Goal: Transaction & Acquisition: Purchase product/service

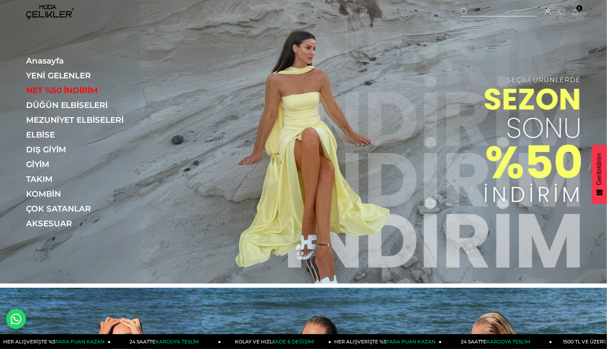
click at [52, 135] on link "ELBİSE" at bounding box center [81, 135] width 110 height 10
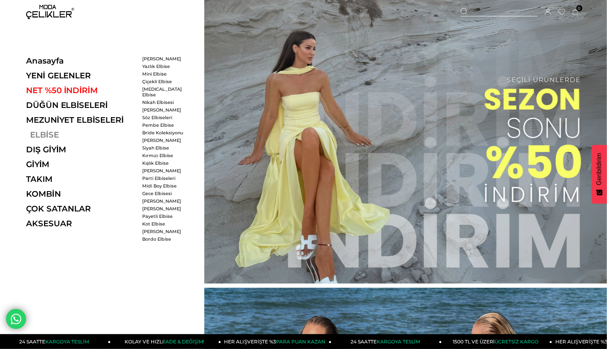
click at [36, 134] on link "ELBİSE" at bounding box center [81, 135] width 110 height 10
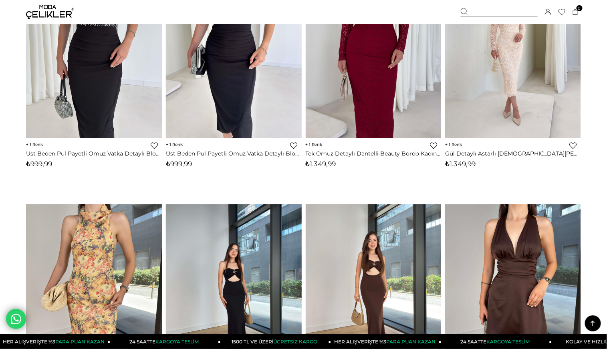
scroll to position [1868, 0]
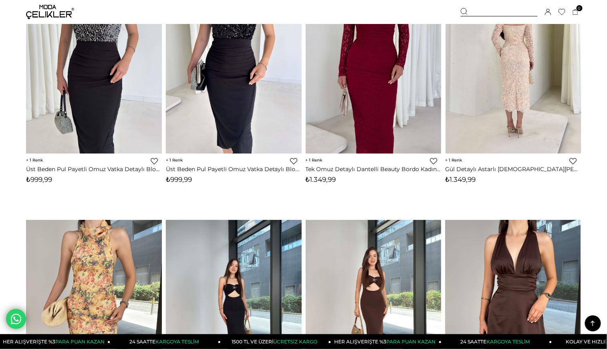
click at [517, 115] on div at bounding box center [512, 64] width 407 height 181
click at [515, 99] on img at bounding box center [513, 63] width 136 height 181
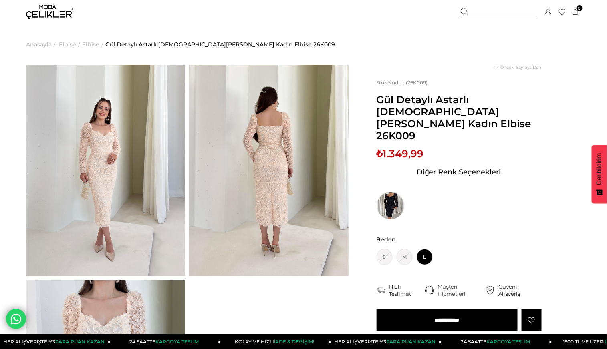
click at [151, 165] on img at bounding box center [105, 171] width 159 height 212
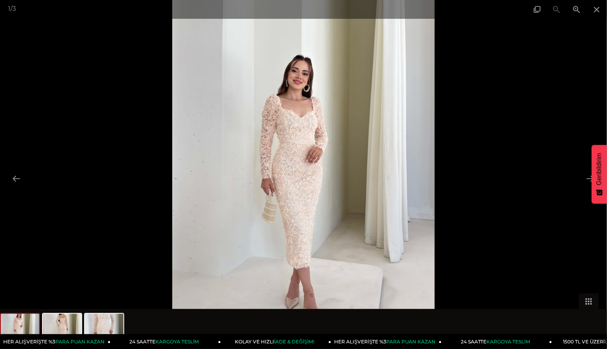
click at [287, 193] on img at bounding box center [303, 174] width 262 height 349
drag, startPoint x: 314, startPoint y: 185, endPoint x: 315, endPoint y: 200, distance: 15.2
click at [315, 200] on img at bounding box center [303, 174] width 262 height 349
click at [583, 10] on span at bounding box center [576, 9] width 20 height 19
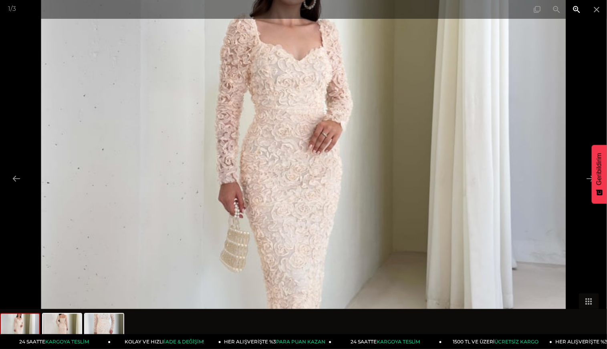
click at [580, 9] on span at bounding box center [576, 9] width 20 height 19
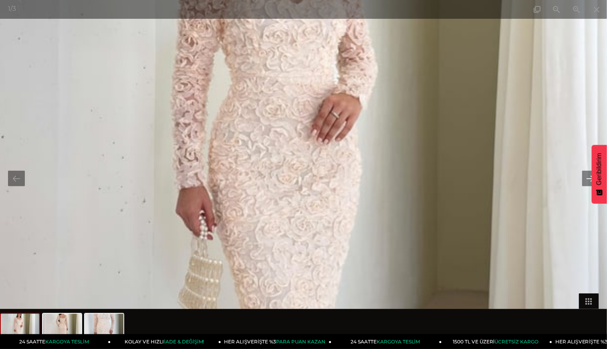
click at [586, 177] on button at bounding box center [590, 179] width 17 height 16
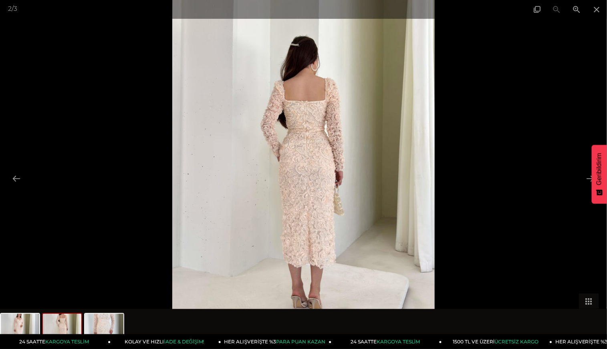
click at [334, 170] on img at bounding box center [303, 174] width 262 height 349
click at [576, 10] on span at bounding box center [576, 9] width 20 height 19
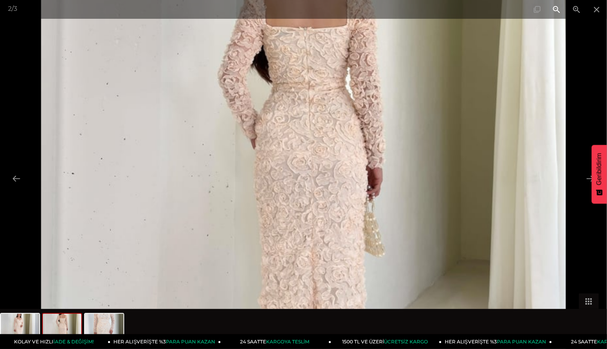
click at [552, 8] on span at bounding box center [556, 9] width 20 height 19
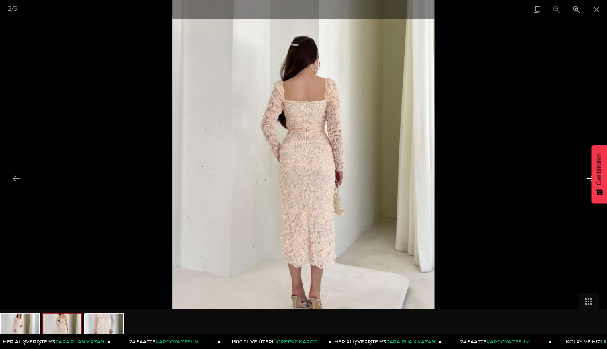
click at [590, 175] on button at bounding box center [590, 179] width 17 height 16
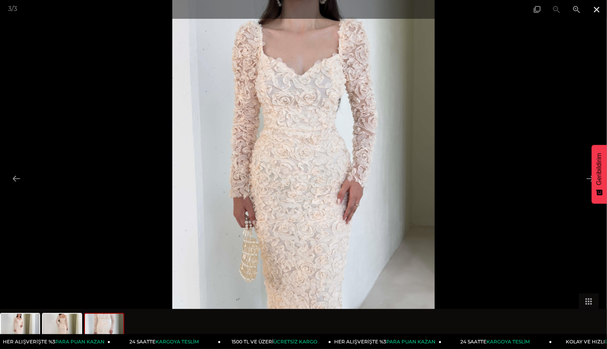
click at [601, 7] on span at bounding box center [596, 9] width 20 height 19
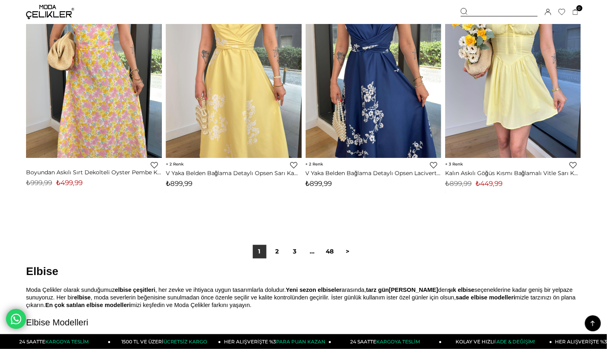
scroll to position [4876, 0]
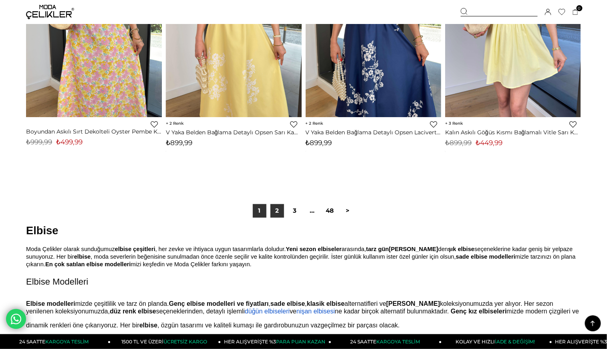
click at [273, 213] on link "2" at bounding box center [277, 212] width 14 height 14
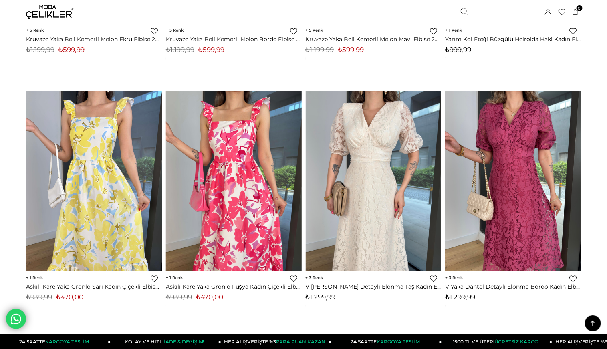
scroll to position [4003, 0]
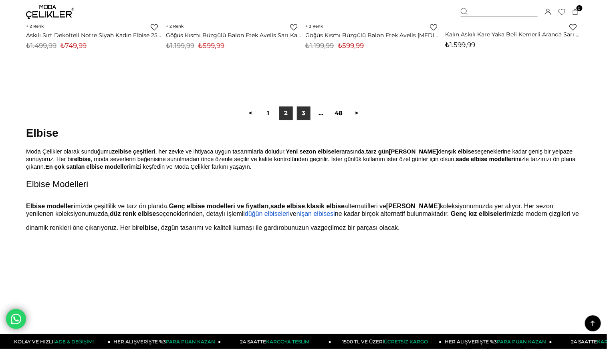
click at [299, 118] on link "3" at bounding box center [304, 113] width 14 height 14
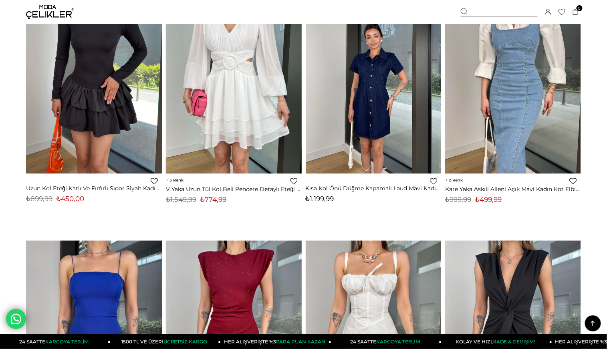
scroll to position [4766, 0]
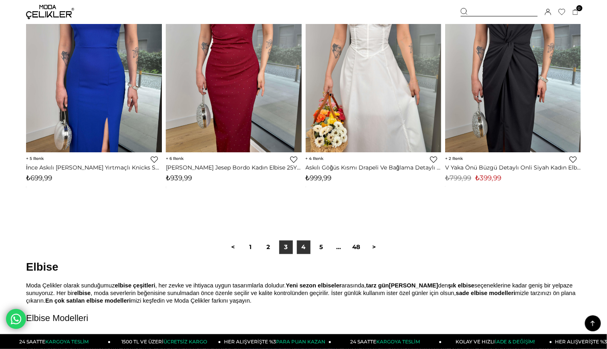
click at [301, 252] on link "4" at bounding box center [304, 248] width 14 height 14
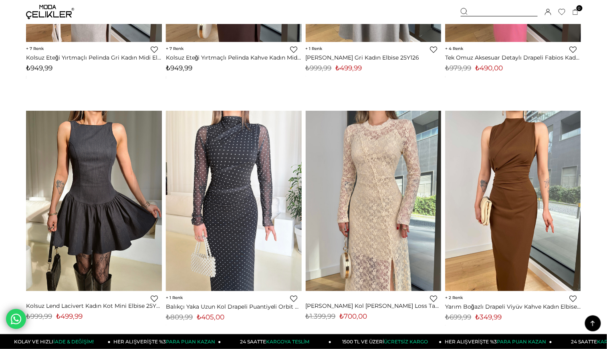
scroll to position [1067, 0]
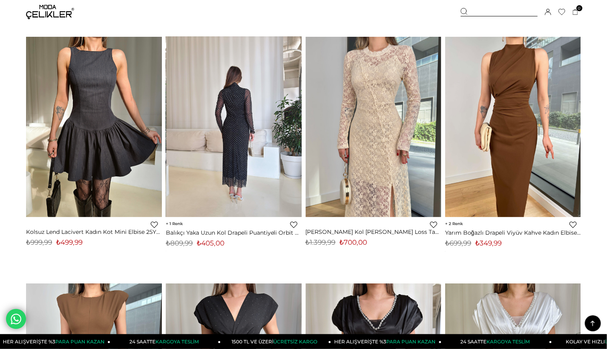
click at [261, 153] on img at bounding box center [234, 126] width 136 height 181
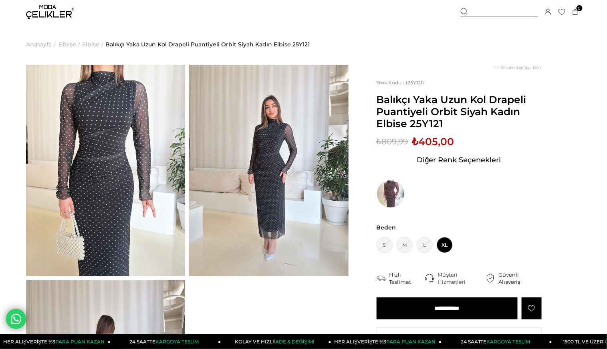
click at [279, 157] on img at bounding box center [268, 171] width 159 height 212
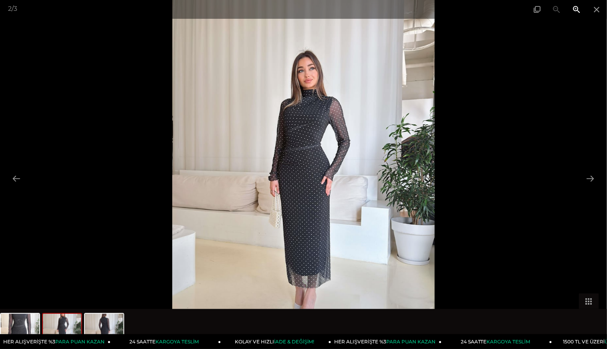
click at [579, 10] on span at bounding box center [576, 9] width 20 height 19
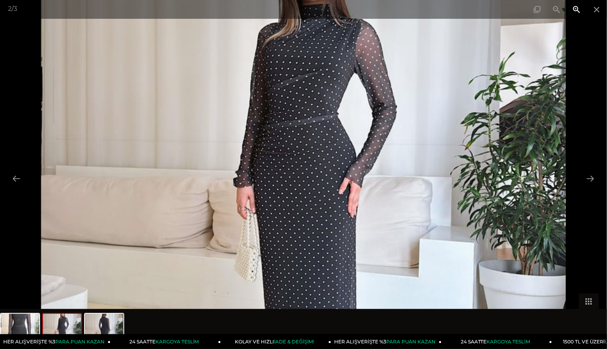
click at [579, 10] on span at bounding box center [576, 9] width 20 height 19
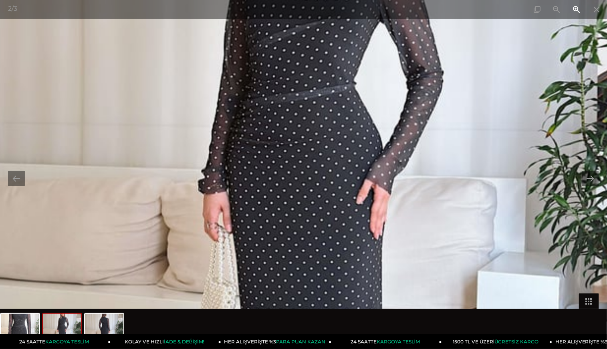
click at [579, 10] on span at bounding box center [576, 9] width 20 height 19
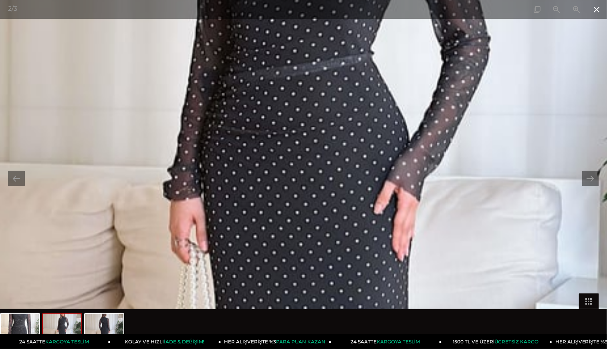
click at [593, 11] on span at bounding box center [596, 9] width 20 height 19
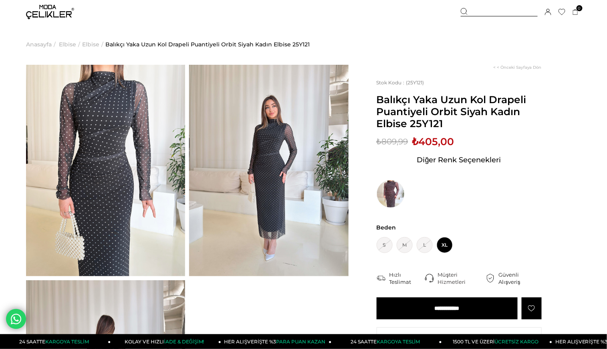
click at [136, 213] on img at bounding box center [105, 171] width 159 height 212
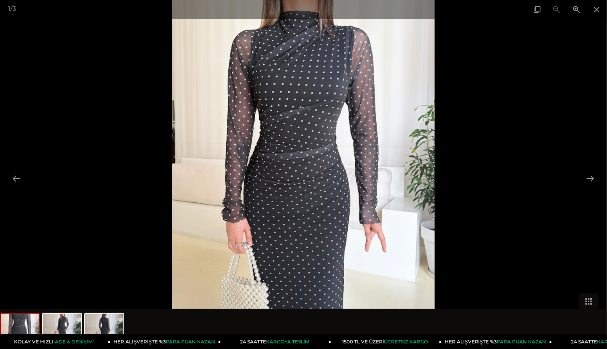
click at [326, 188] on img at bounding box center [303, 174] width 262 height 349
click at [576, 12] on span at bounding box center [576, 9] width 20 height 19
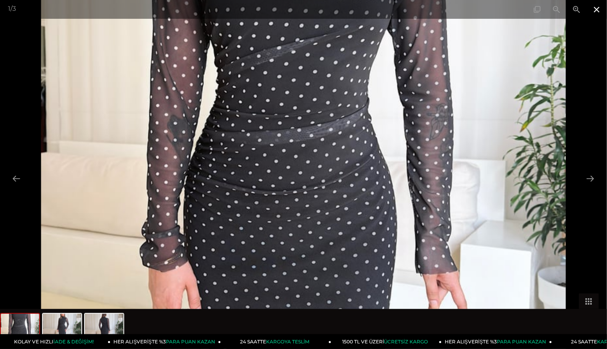
click at [597, 10] on span at bounding box center [596, 9] width 20 height 19
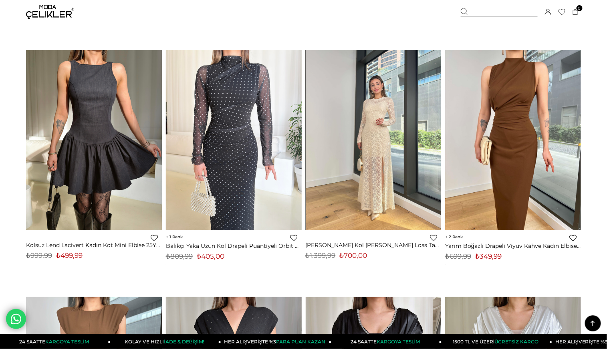
scroll to position [1069, 0]
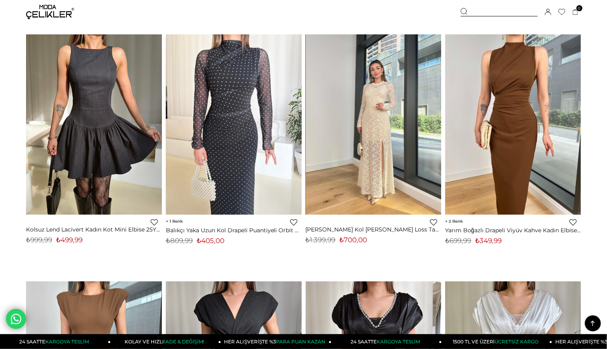
click at [384, 185] on img at bounding box center [373, 124] width 136 height 181
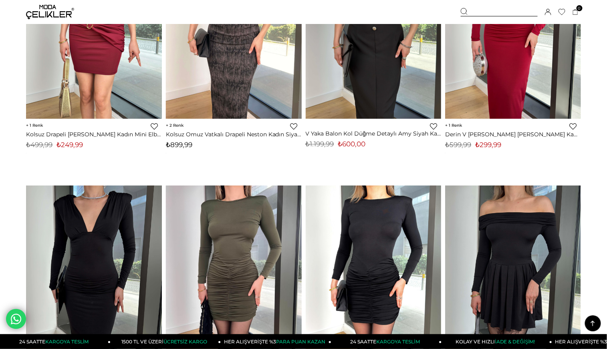
scroll to position [2989, 0]
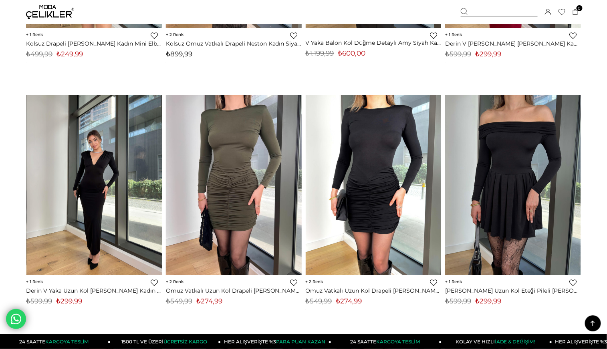
click at [115, 201] on img at bounding box center [94, 184] width 136 height 181
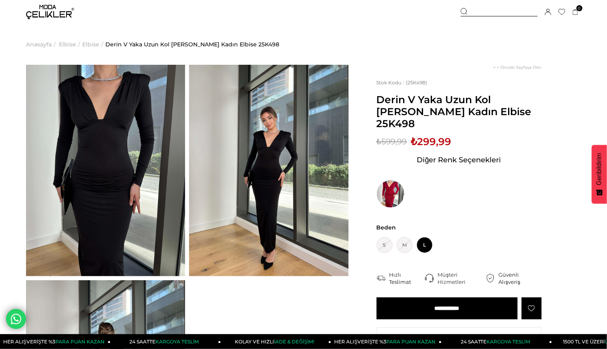
click at [143, 201] on img at bounding box center [105, 171] width 159 height 212
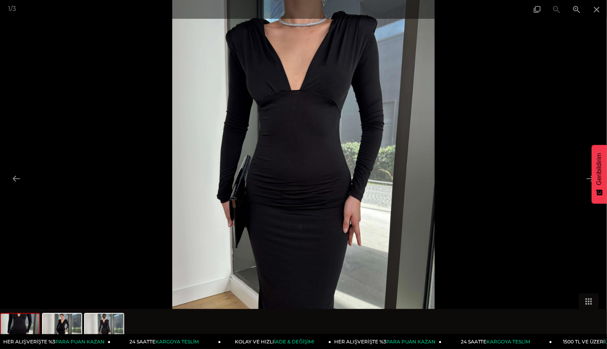
click at [550, 185] on div at bounding box center [303, 174] width 607 height 349
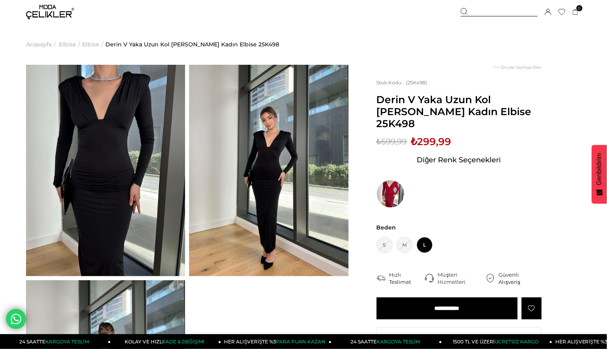
click at [303, 193] on img at bounding box center [268, 171] width 159 height 212
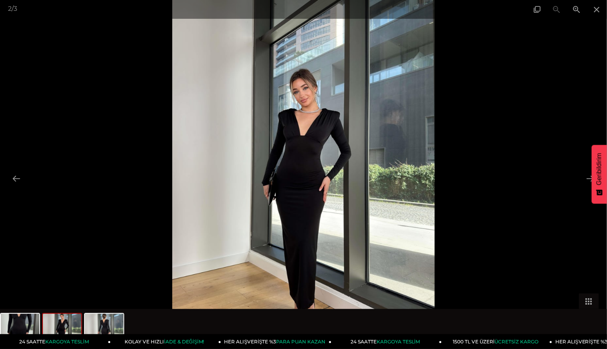
click at [591, 178] on button "Geribildirim" at bounding box center [598, 174] width 15 height 59
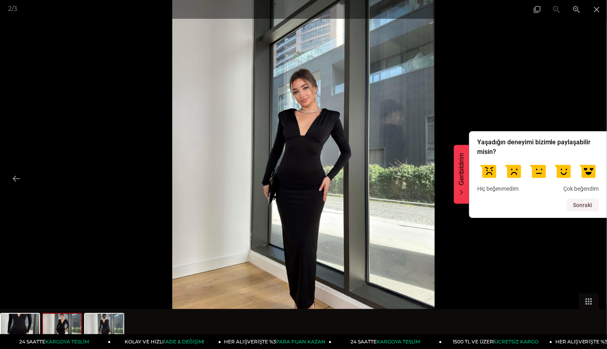
click at [479, 223] on div at bounding box center [303, 174] width 607 height 349
click at [464, 192] on div "Geribildirim - Hide survey" at bounding box center [461, 193] width 6 height 6
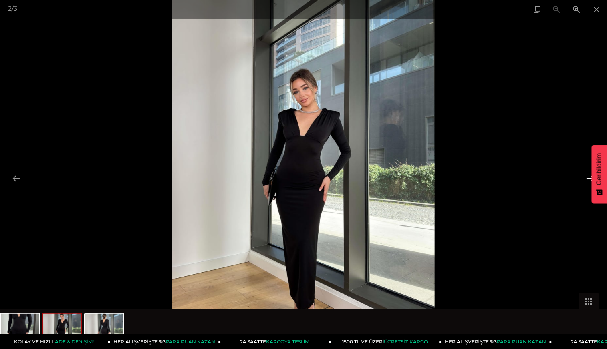
click at [583, 177] on button at bounding box center [590, 179] width 17 height 16
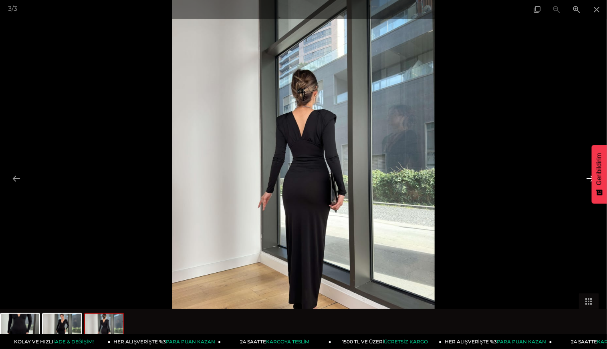
click at [583, 177] on button at bounding box center [590, 179] width 17 height 16
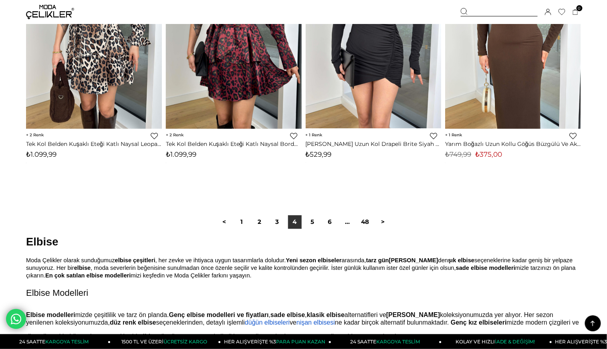
scroll to position [4993, 0]
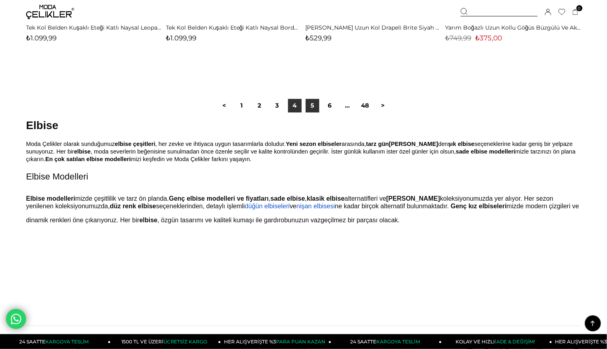
click at [305, 108] on link "5" at bounding box center [312, 106] width 14 height 14
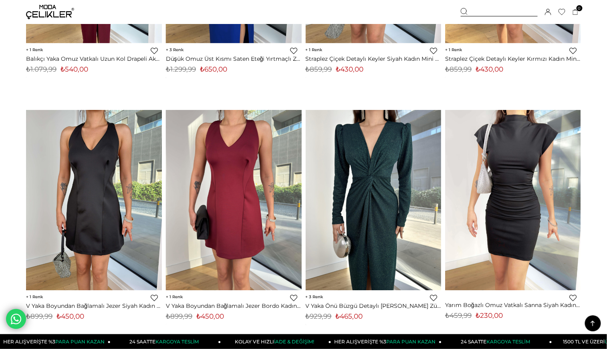
scroll to position [1245, 0]
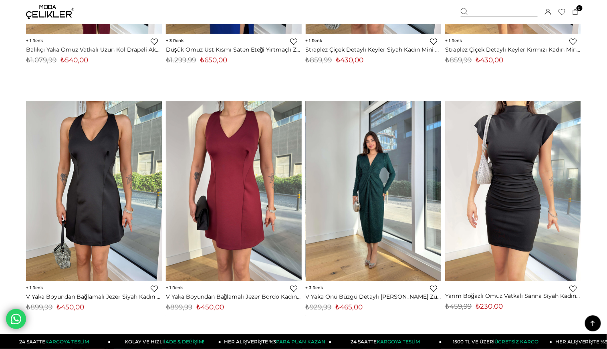
click at [388, 205] on img at bounding box center [373, 191] width 136 height 181
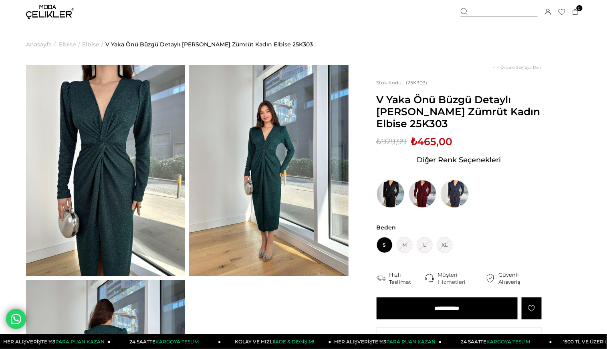
click at [452, 195] on img at bounding box center [454, 194] width 28 height 28
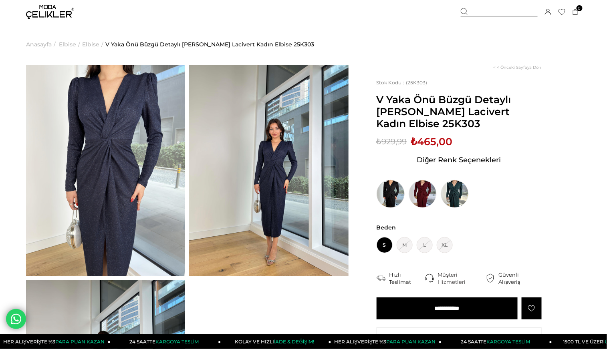
click at [390, 203] on img at bounding box center [390, 194] width 28 height 28
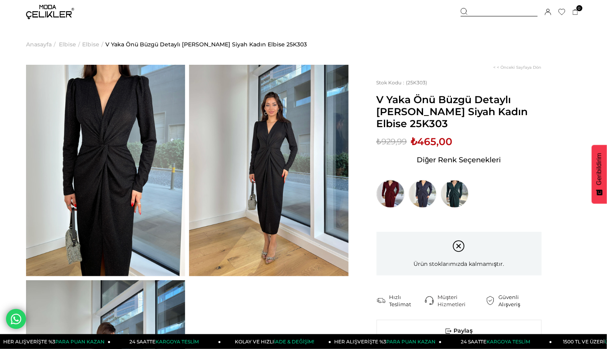
click at [393, 197] on img at bounding box center [390, 194] width 28 height 28
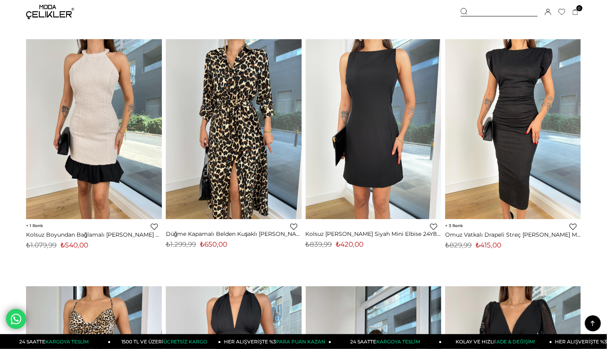
scroll to position [3046, 0]
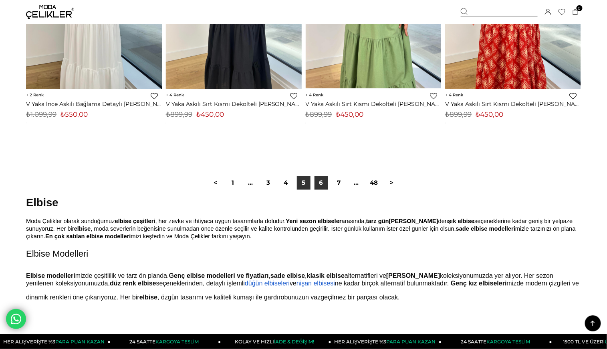
click at [314, 183] on link "6" at bounding box center [321, 184] width 14 height 14
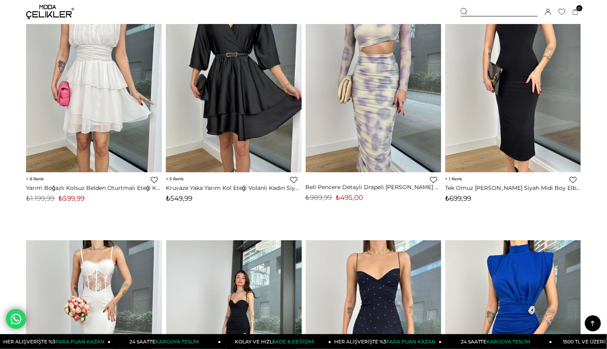
scroll to position [4270, 0]
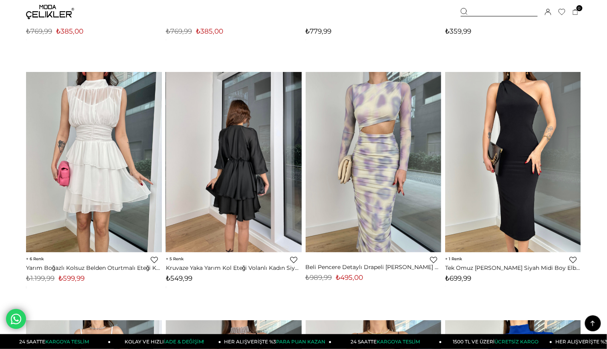
click at [269, 202] on img at bounding box center [234, 162] width 136 height 181
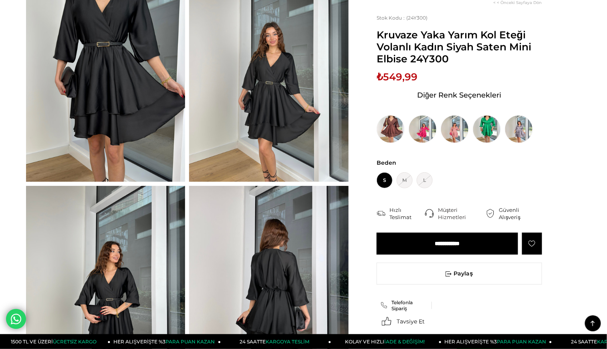
scroll to position [44, 0]
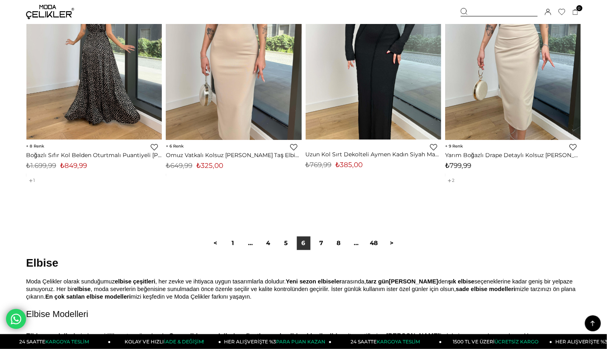
scroll to position [4843, 0]
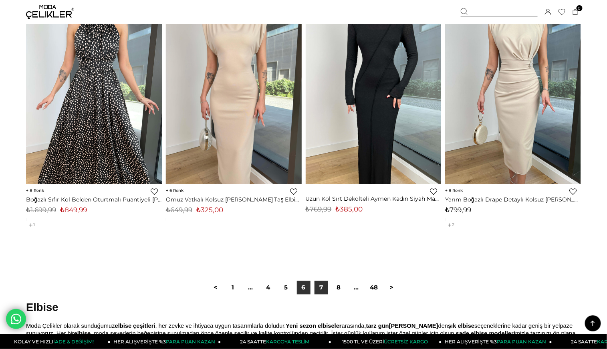
click at [321, 293] on link "7" at bounding box center [321, 288] width 14 height 14
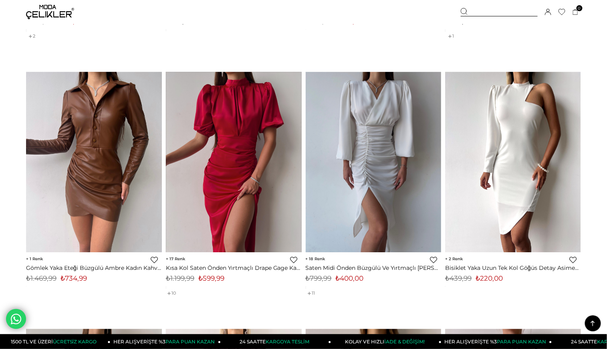
scroll to position [2357, 0]
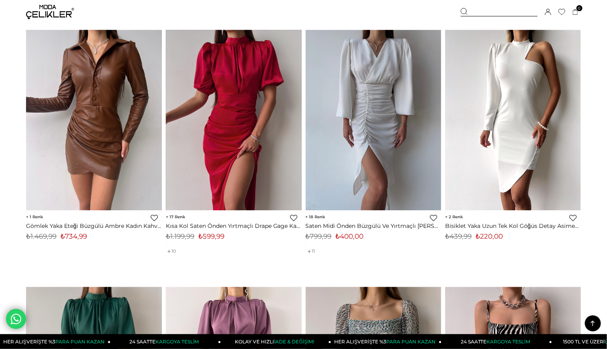
click at [333, 187] on img at bounding box center [373, 120] width 136 height 181
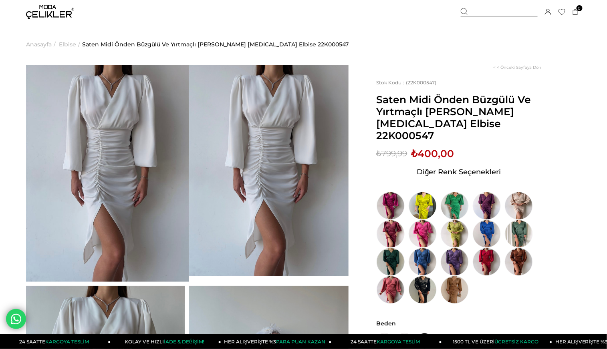
click at [390, 248] on img at bounding box center [390, 262] width 28 height 28
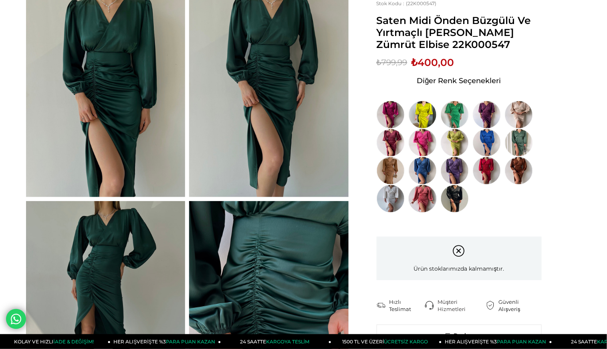
scroll to position [89, 0]
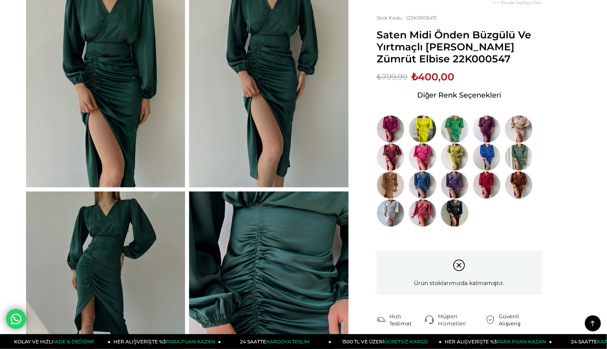
click at [457, 204] on img at bounding box center [454, 213] width 28 height 28
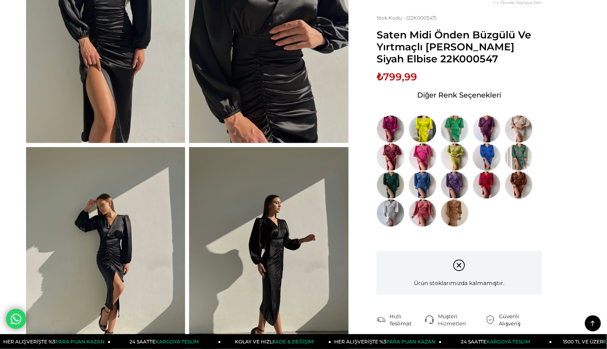
click at [493, 149] on img at bounding box center [486, 157] width 28 height 28
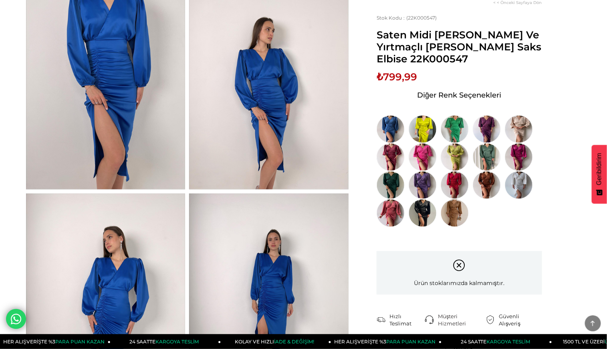
scroll to position [89, 0]
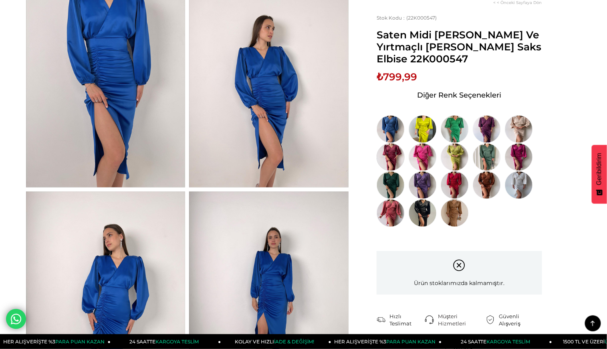
click at [390, 151] on img at bounding box center [390, 157] width 28 height 28
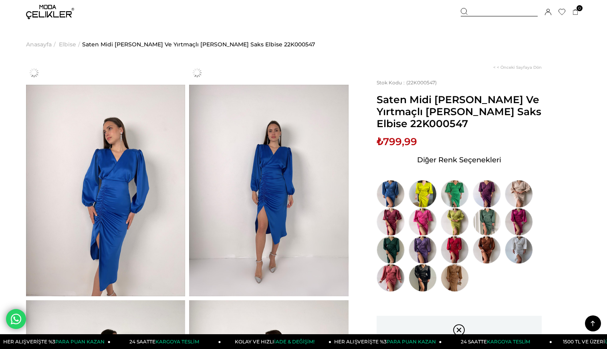
scroll to position [438, 0]
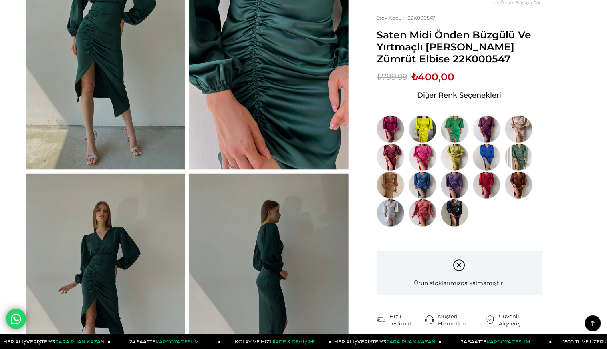
scroll to position [323, 0]
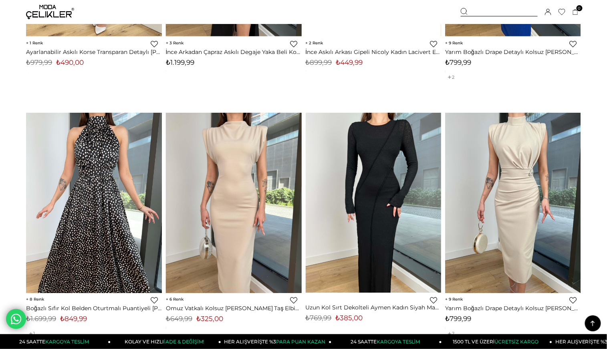
scroll to position [4887, 0]
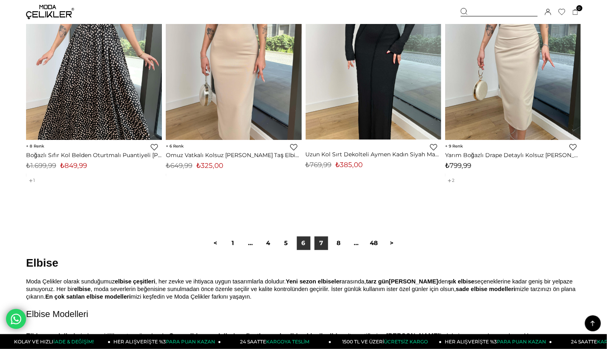
click at [317, 247] on link "7" at bounding box center [321, 244] width 14 height 14
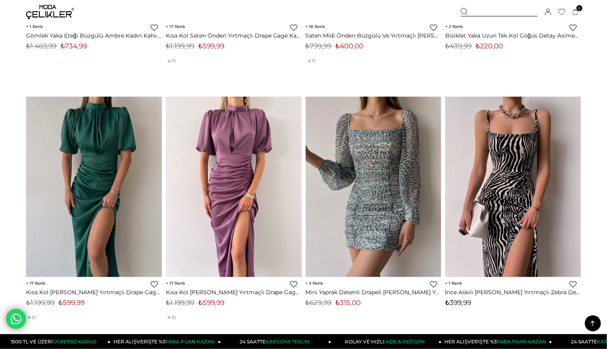
scroll to position [2535, 0]
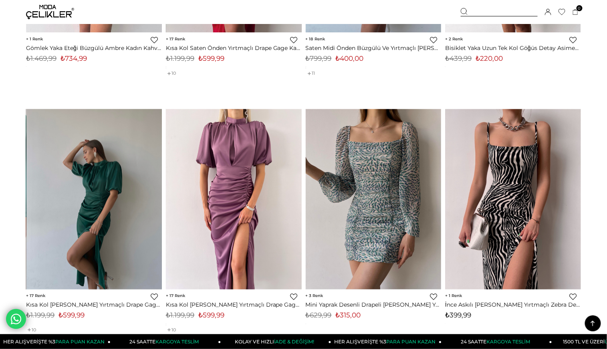
click at [104, 192] on img at bounding box center [94, 199] width 136 height 181
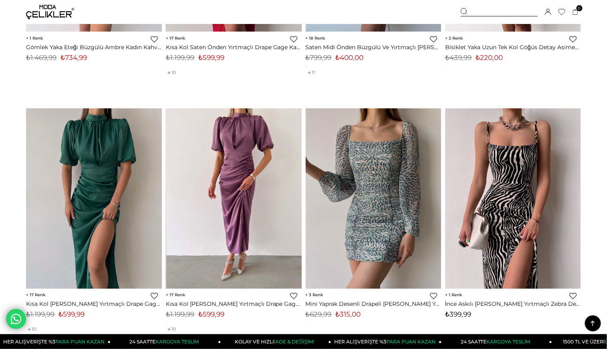
scroll to position [2567, 0]
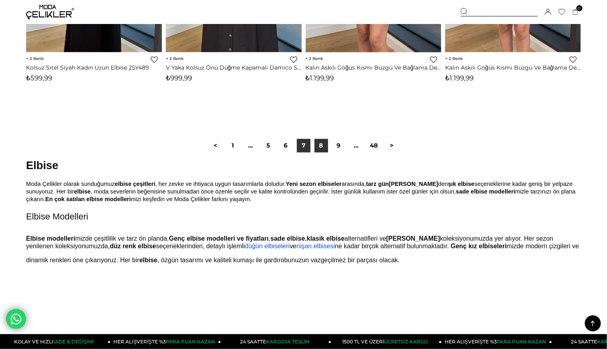
click at [319, 151] on link "8" at bounding box center [321, 146] width 14 height 14
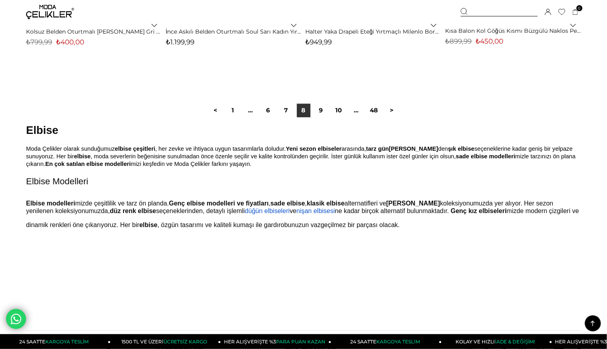
scroll to position [4901, 0]
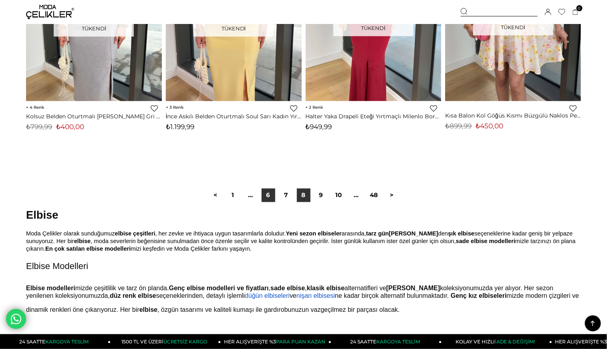
click at [266, 198] on link "6" at bounding box center [268, 196] width 14 height 14
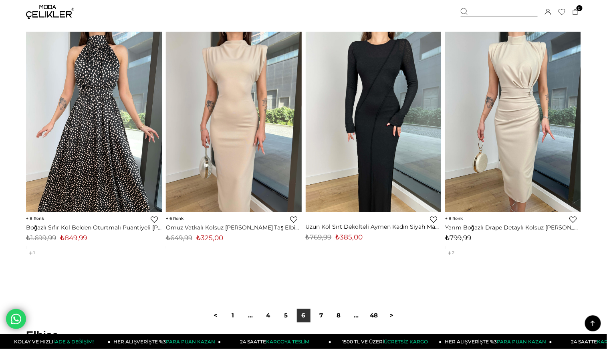
scroll to position [4808, 0]
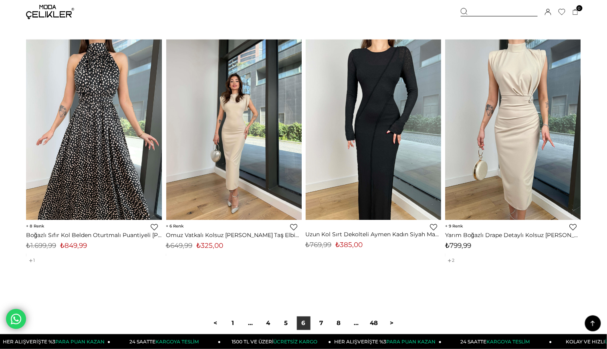
click at [221, 195] on div at bounding box center [233, 130] width 407 height 181
click at [249, 182] on img at bounding box center [234, 130] width 136 height 181
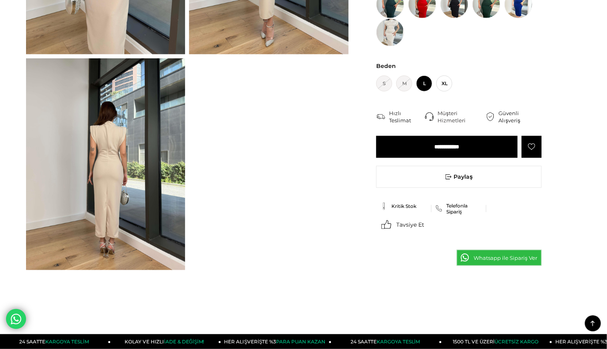
scroll to position [44, 0]
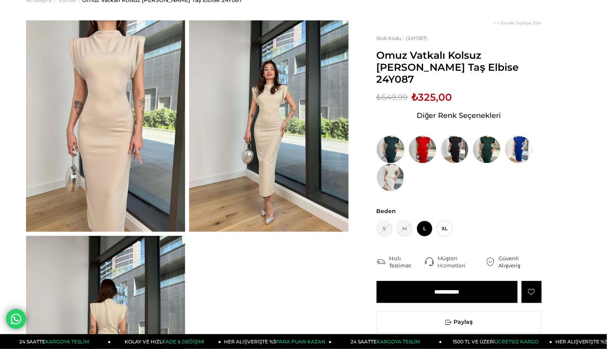
click at [402, 136] on img at bounding box center [390, 150] width 28 height 28
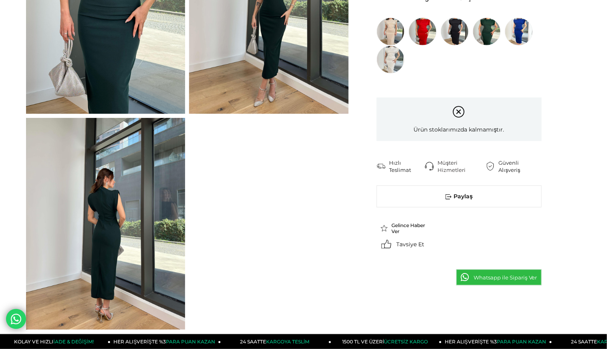
scroll to position [311, 0]
